Goal: Transaction & Acquisition: Purchase product/service

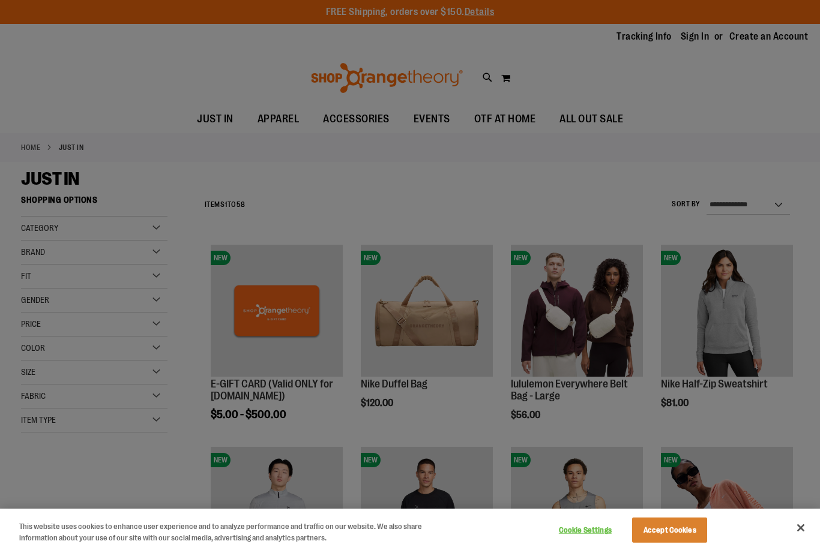
click at [674, 529] on button "Accept Cookies" at bounding box center [669, 530] width 75 height 25
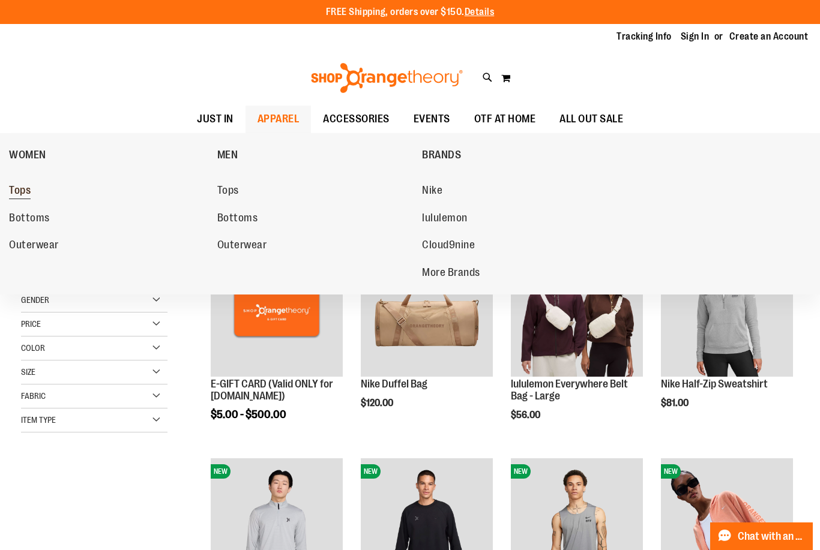
click at [15, 193] on span "Tops" at bounding box center [20, 191] width 22 height 15
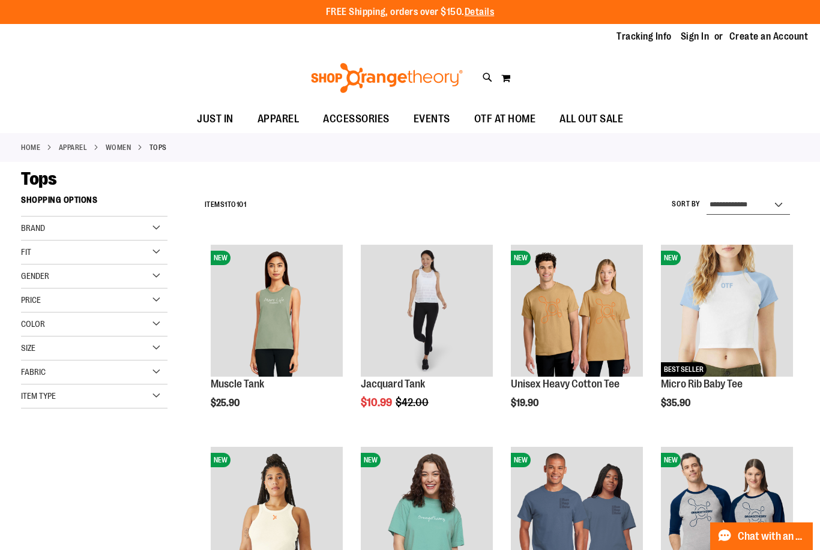
click at [763, 205] on select "**********" at bounding box center [747, 205] width 83 height 19
select select "*********"
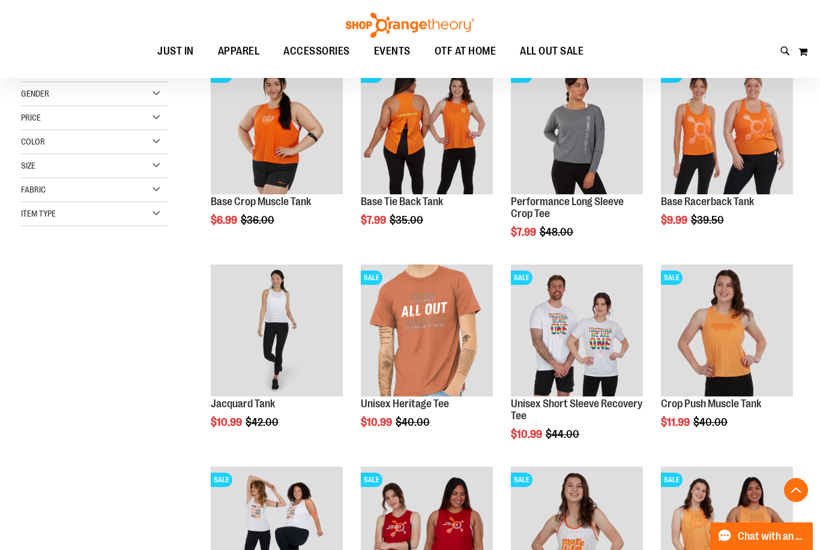
scroll to position [181, 0]
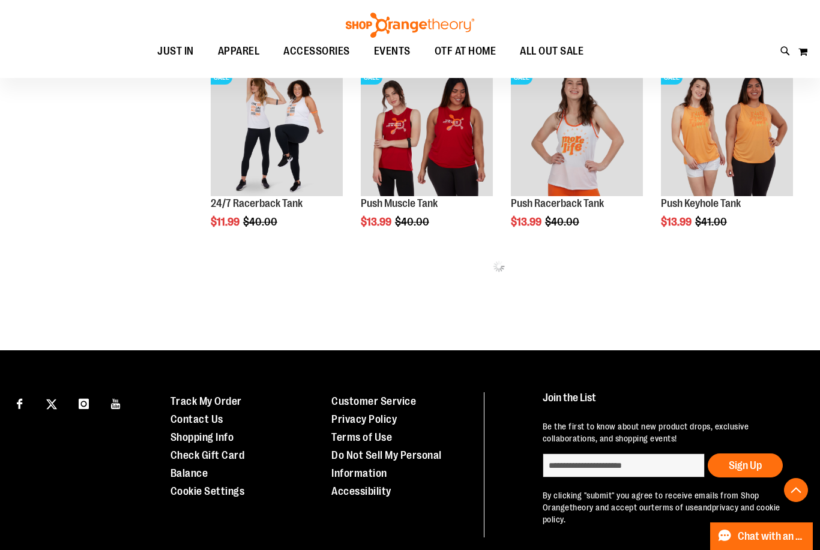
scroll to position [586, 0]
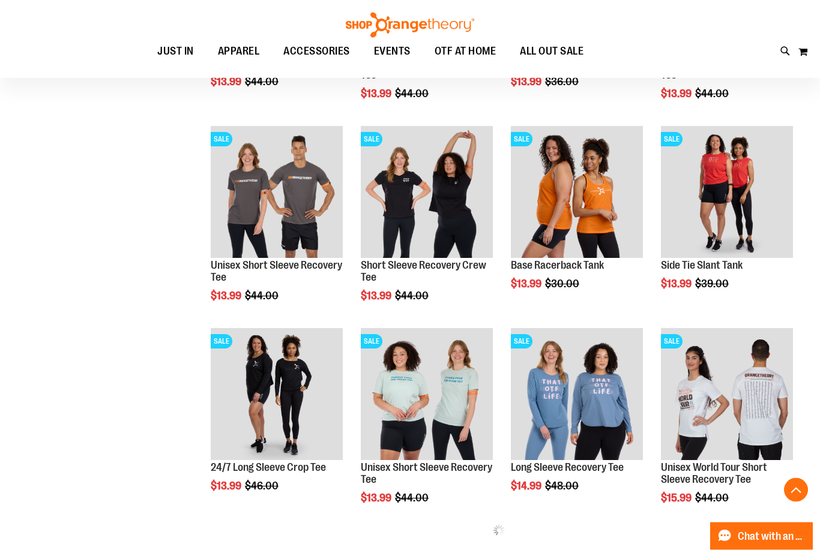
scroll to position [927, 0]
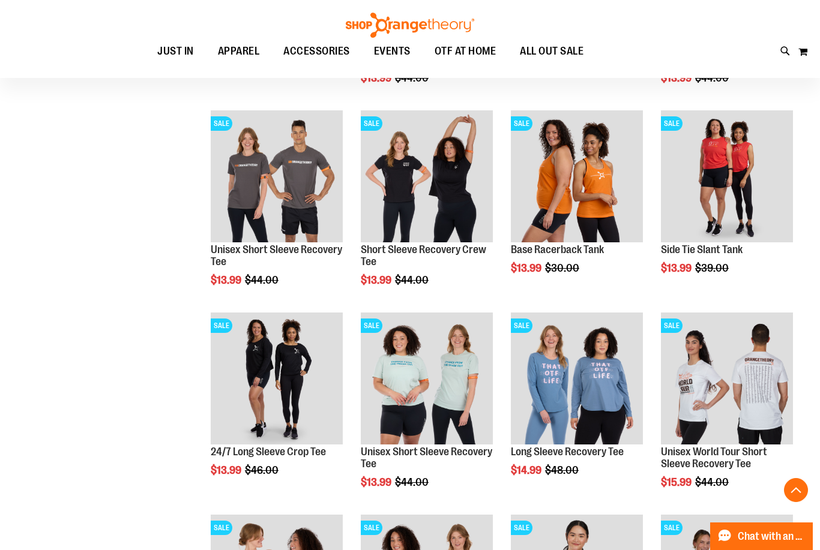
scroll to position [812, 0]
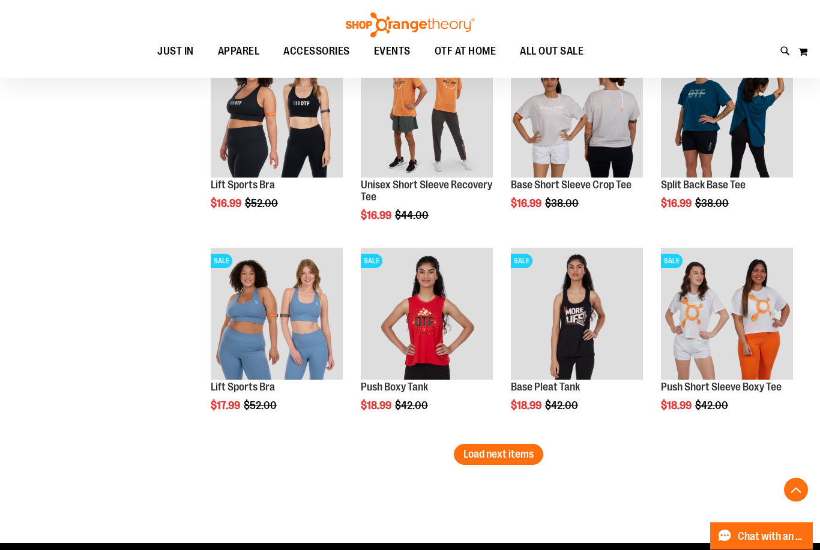
scroll to position [1482, 0]
click at [480, 458] on span "Load next items" at bounding box center [498, 454] width 70 height 12
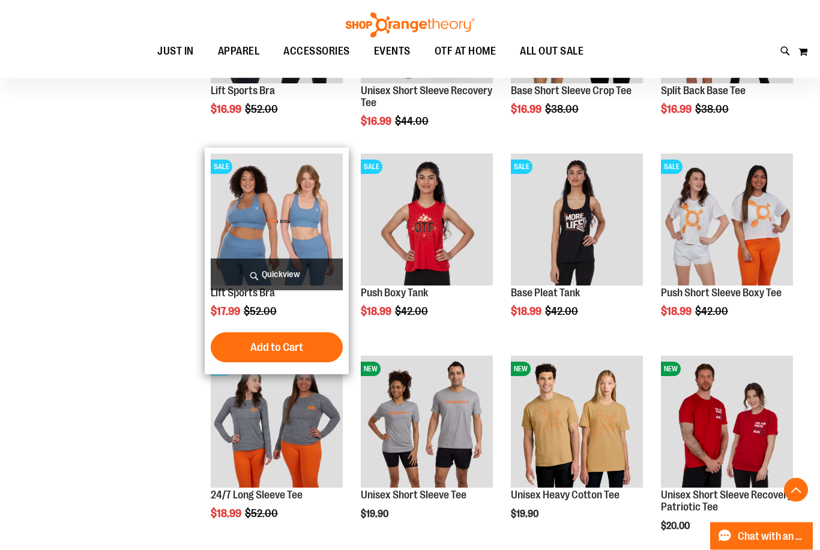
scroll to position [1576, 0]
click at [251, 224] on img "product" at bounding box center [277, 220] width 132 height 132
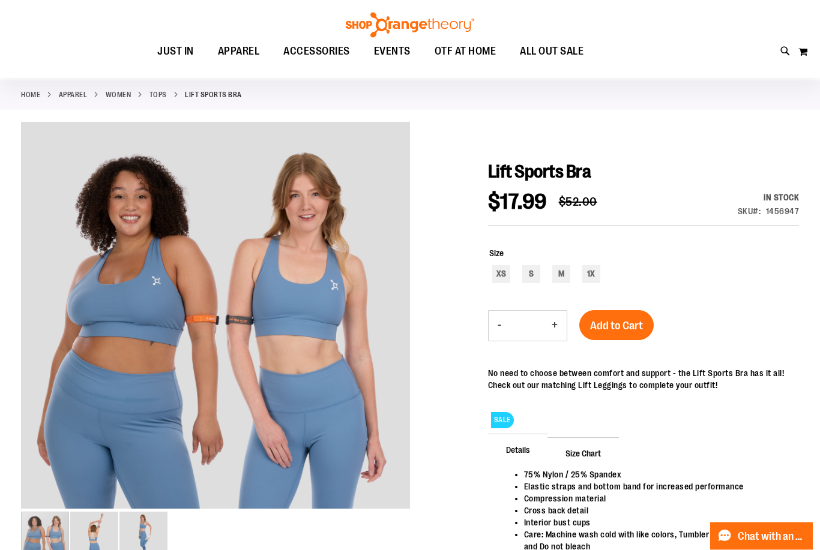
scroll to position [52, 0]
click at [558, 278] on div "M" at bounding box center [561, 274] width 18 height 18
type input "***"
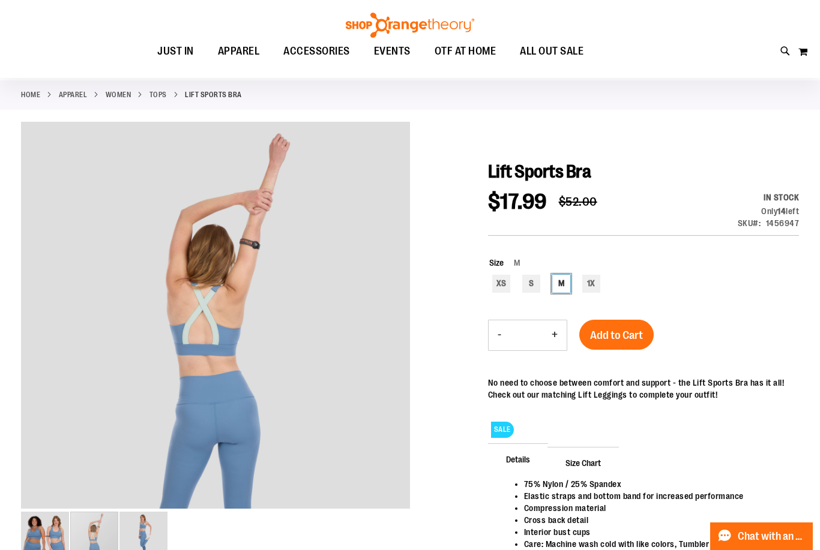
click at [93, 544] on img "image 2 of 3" at bounding box center [94, 536] width 48 height 48
click at [619, 339] on span "Add to Cart" at bounding box center [616, 335] width 53 height 13
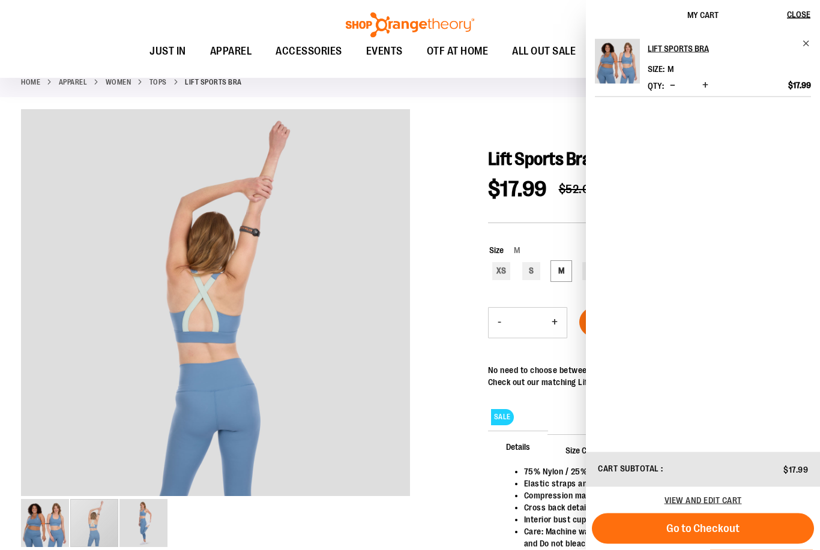
click at [439, 269] on div at bounding box center [410, 366] width 778 height 513
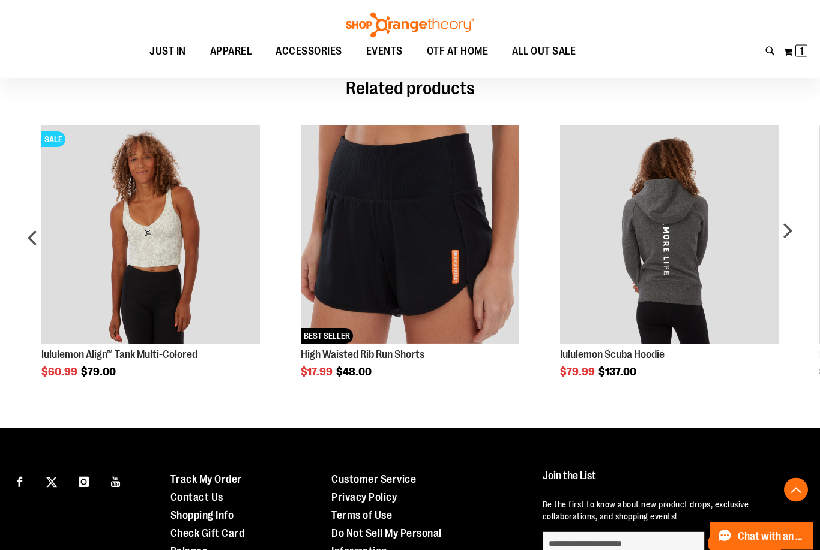
scroll to position [624, 0]
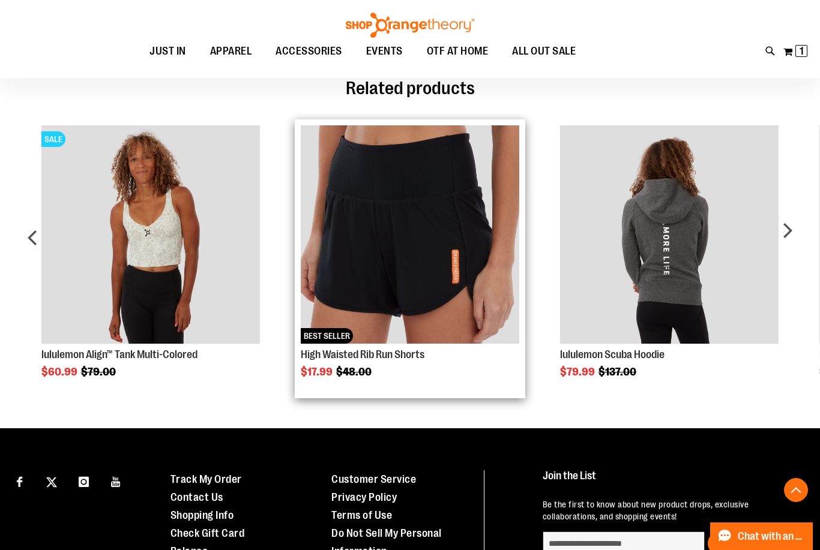
click at [384, 264] on img "Product Page Link" at bounding box center [410, 234] width 218 height 218
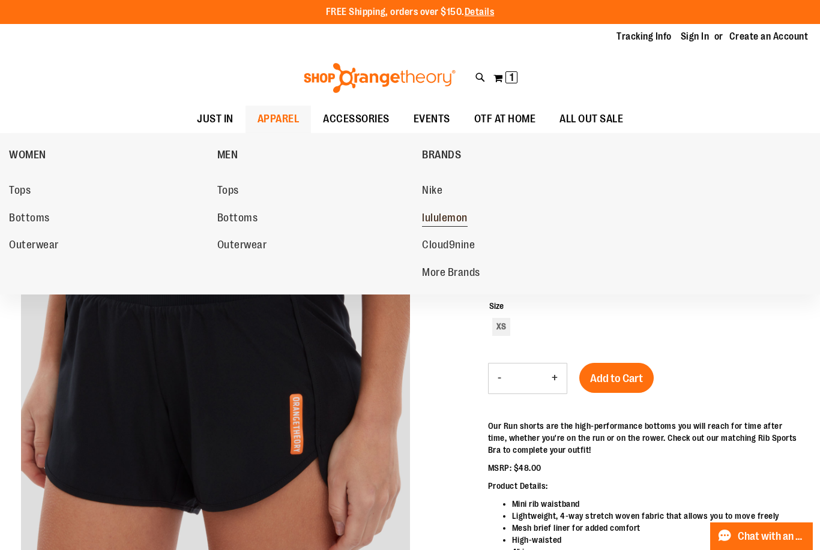
click at [456, 217] on span "lululemon" at bounding box center [445, 219] width 46 height 15
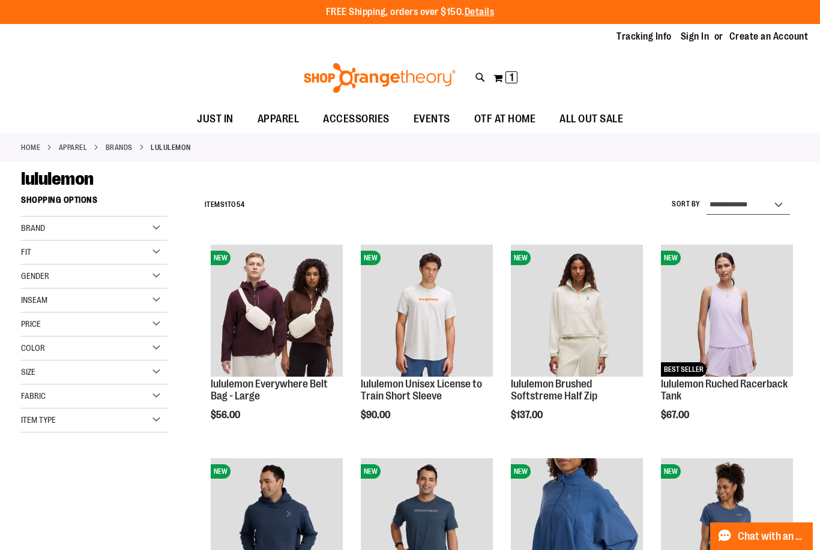
click at [769, 209] on select "**********" at bounding box center [747, 205] width 83 height 19
select select "*********"
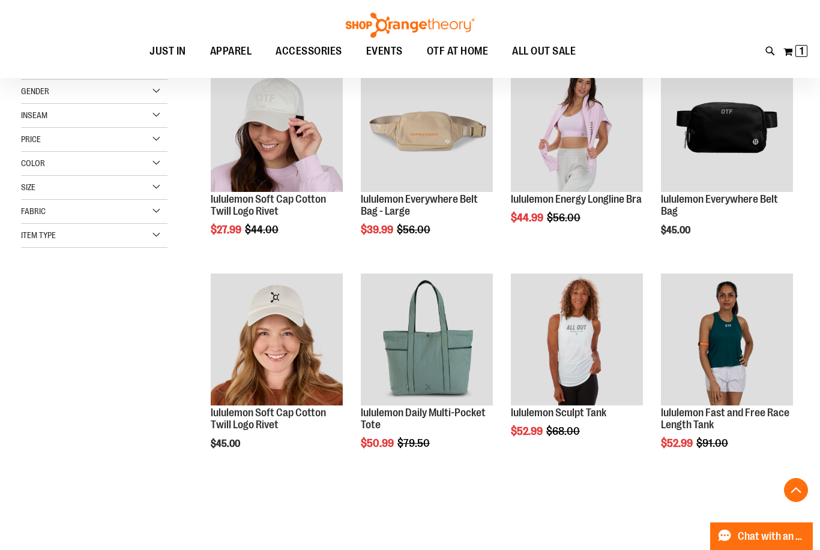
scroll to position [189, 0]
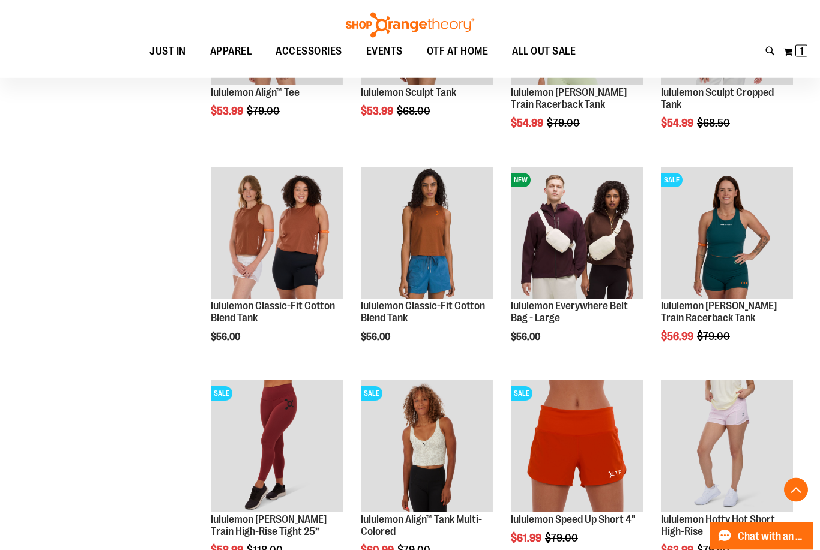
scroll to position [164, 0]
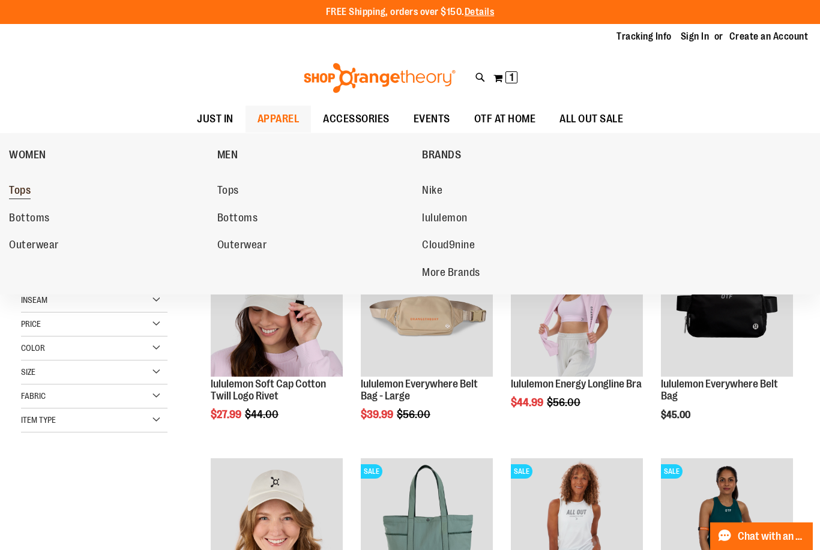
click at [29, 190] on span "Tops" at bounding box center [20, 191] width 22 height 15
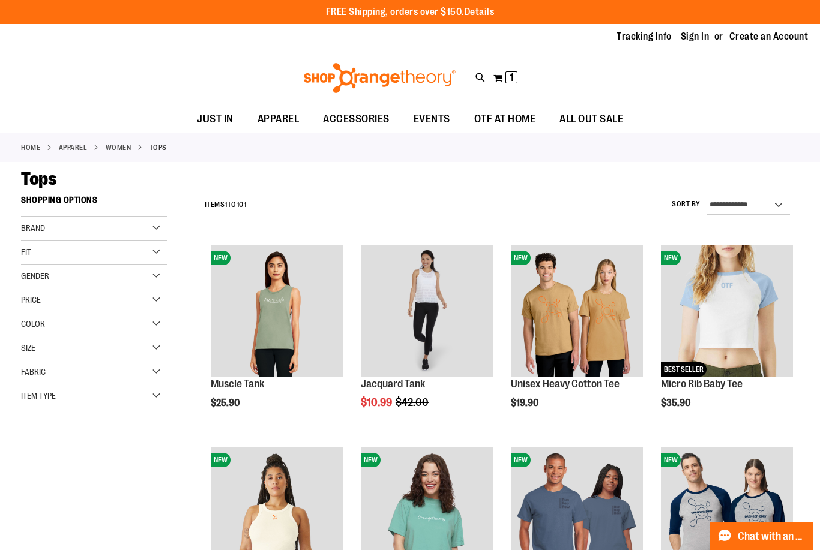
click at [159, 251] on div "Fit" at bounding box center [94, 253] width 146 height 24
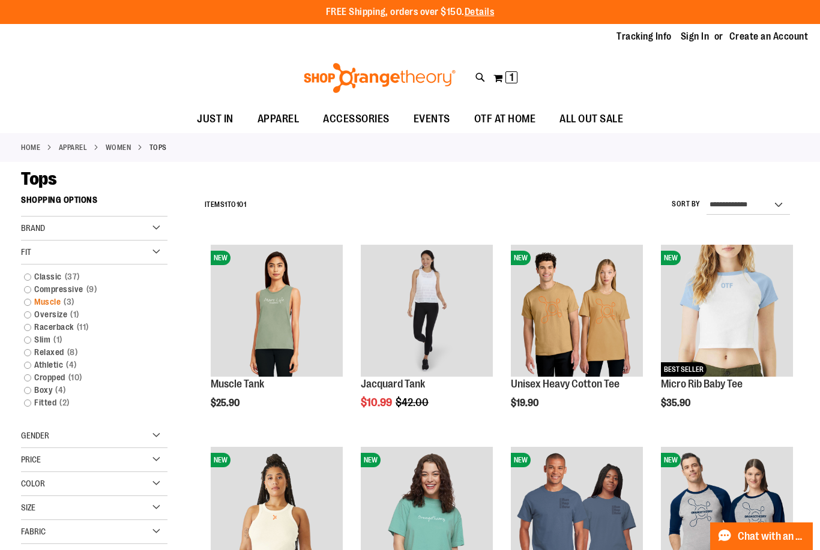
click at [27, 303] on link "Muscle 3 items" at bounding box center [88, 302] width 140 height 13
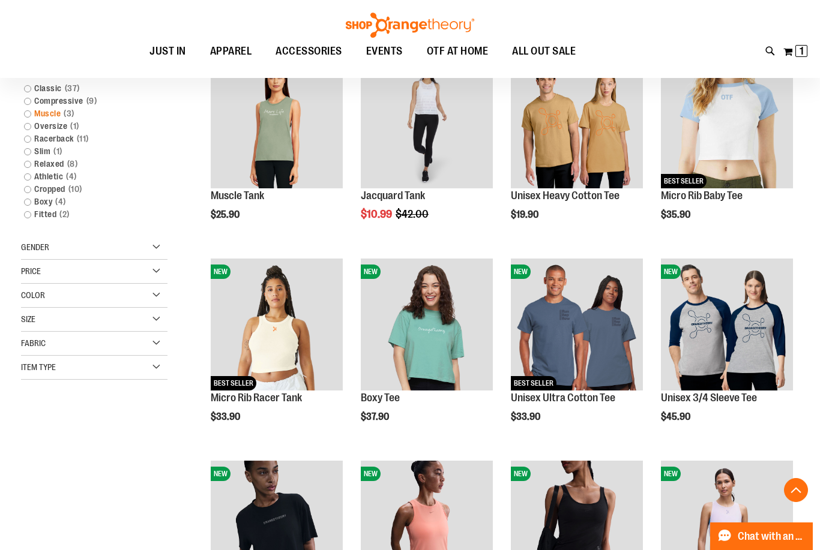
scroll to position [189, 0]
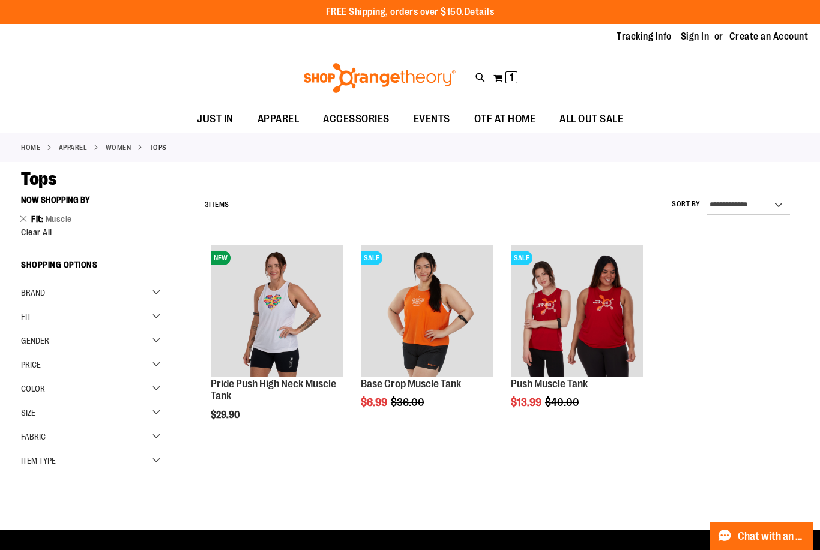
click at [359, 89] on img at bounding box center [379, 78] width 155 height 30
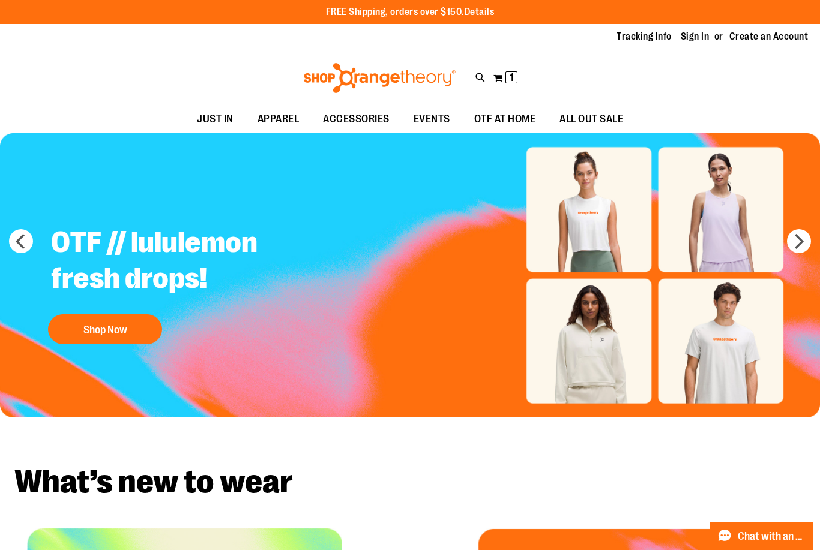
click at [601, 210] on img "Slide 1 of 5" at bounding box center [410, 275] width 820 height 284
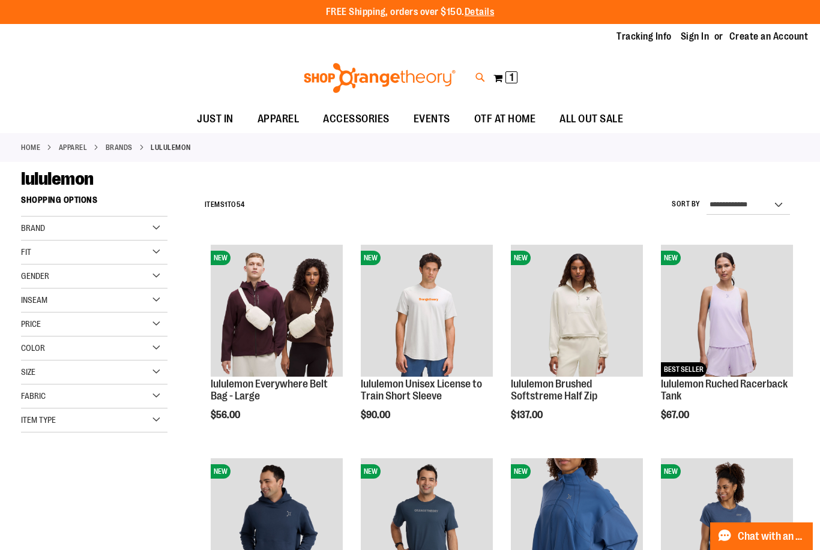
click at [480, 76] on icon at bounding box center [480, 78] width 10 height 14
type input "******"
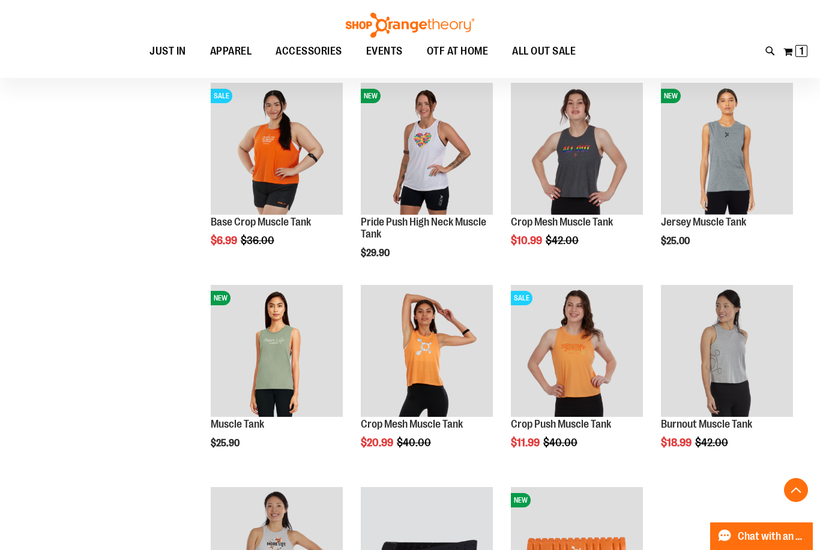
scroll to position [519, 0]
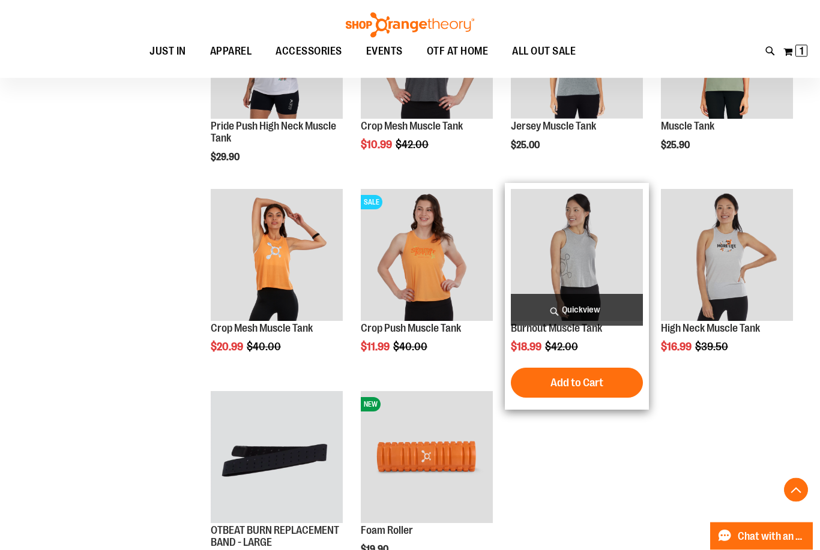
scroll to position [1425, 0]
click at [585, 268] on img "product" at bounding box center [577, 255] width 132 height 132
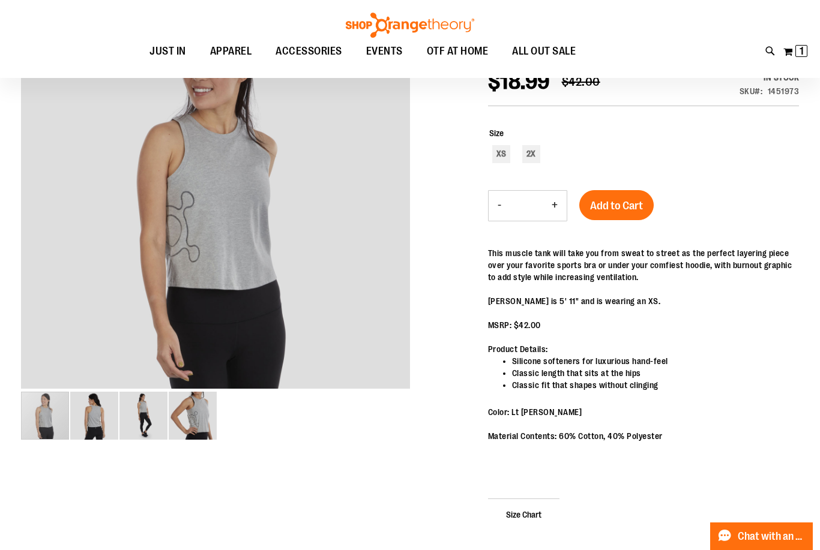
scroll to position [183, 0]
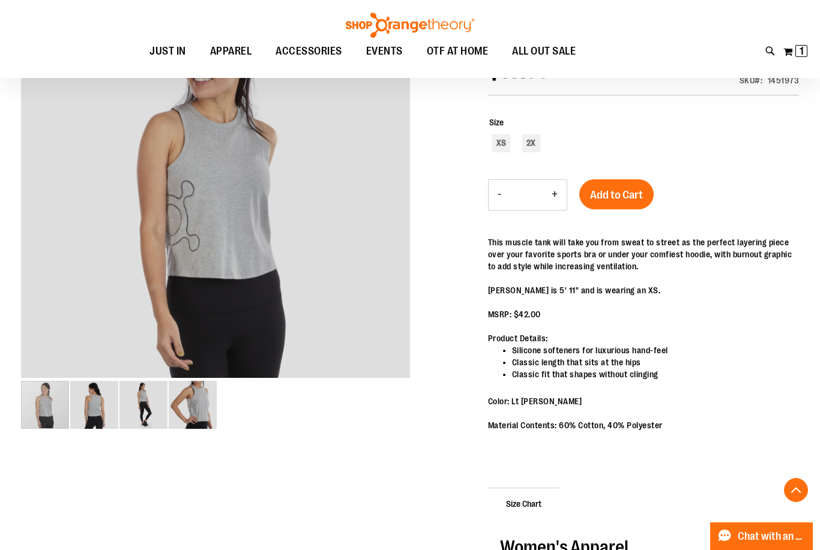
click at [103, 411] on img "image 2 of 4" at bounding box center [94, 405] width 48 height 48
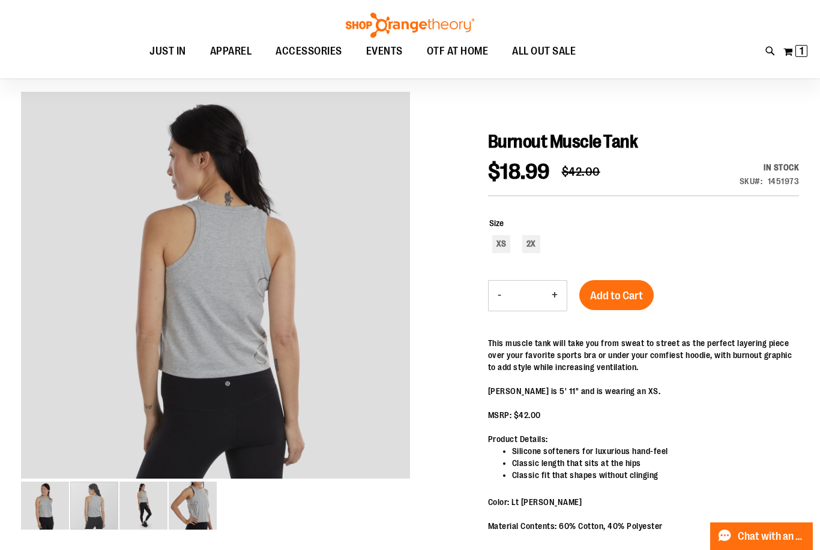
scroll to position [0, 0]
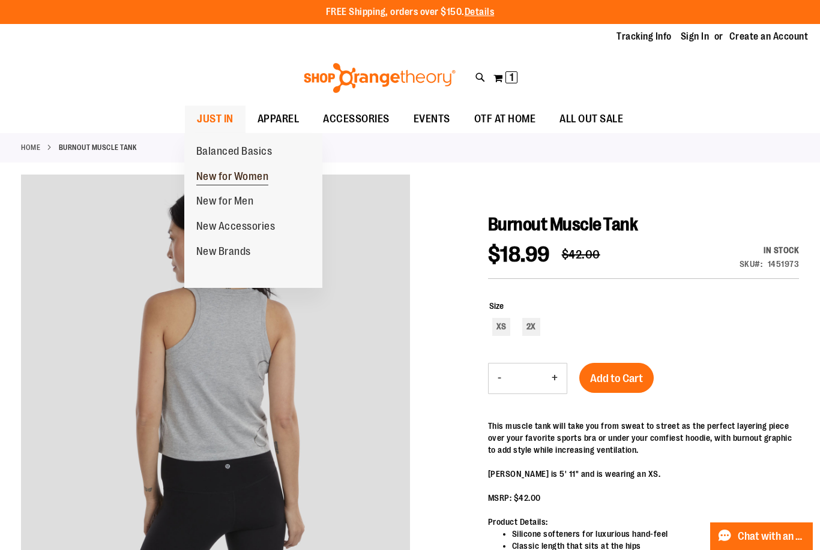
click at [250, 175] on span "New for Women" at bounding box center [232, 177] width 73 height 15
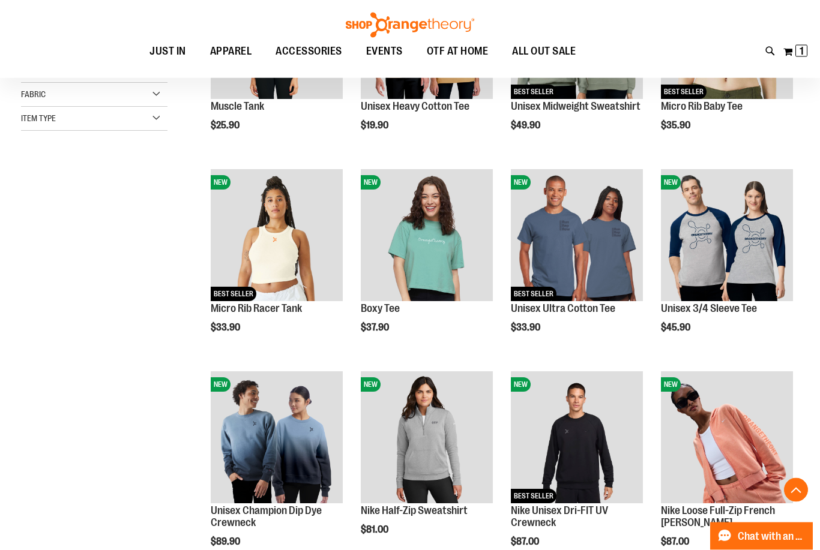
scroll to position [277, 0]
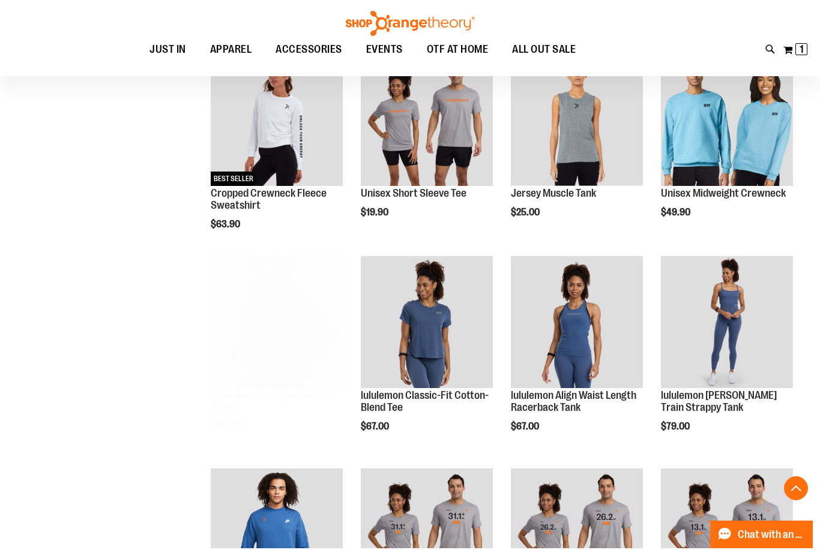
scroll to position [1200, 0]
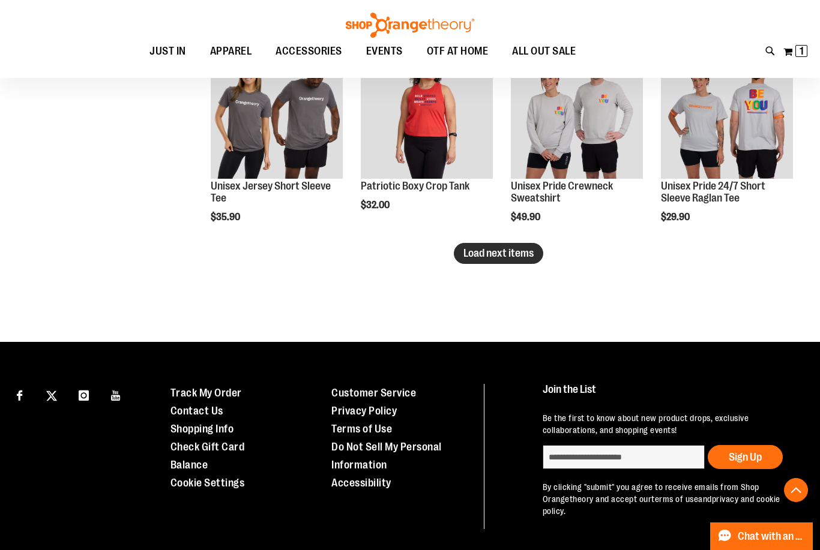
click at [504, 259] on span "Load next items" at bounding box center [498, 253] width 70 height 12
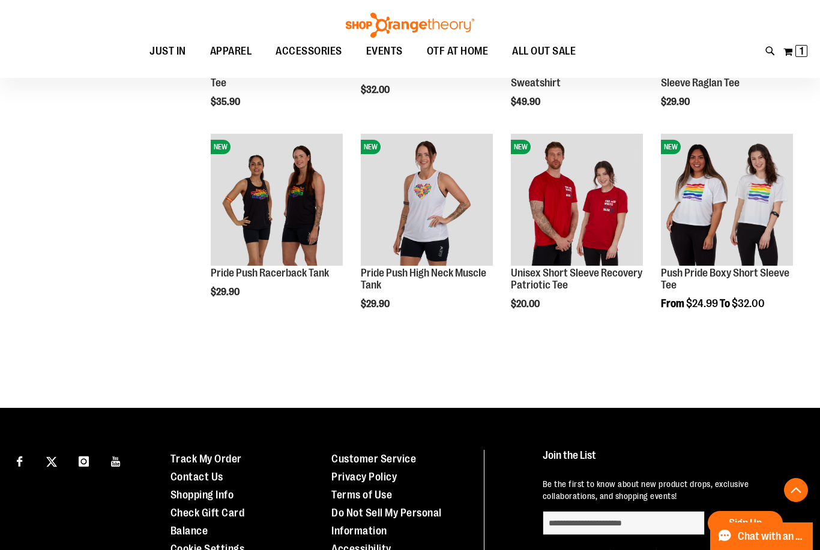
scroll to position [1997, 0]
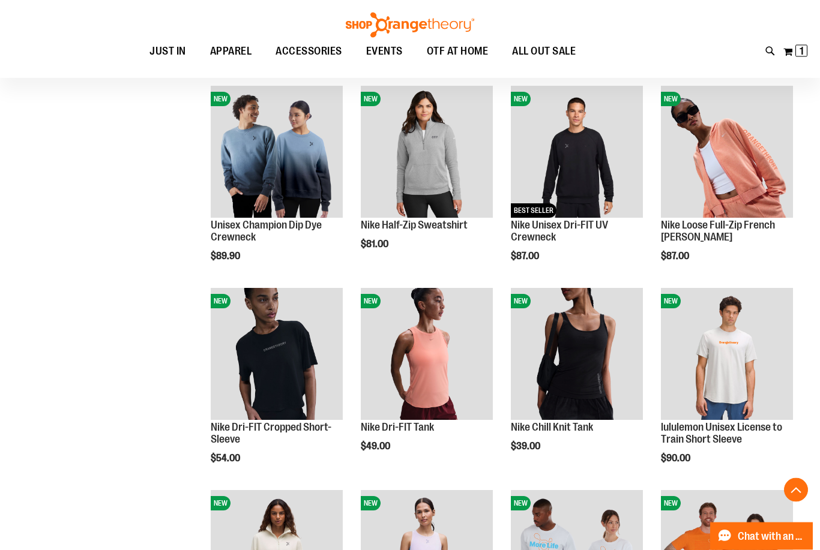
scroll to position [510, 0]
